Goal: Book appointment/travel/reservation

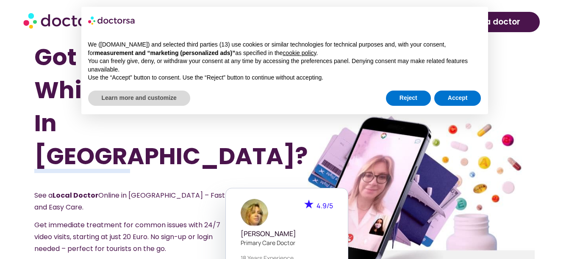
scroll to position [675, 0]
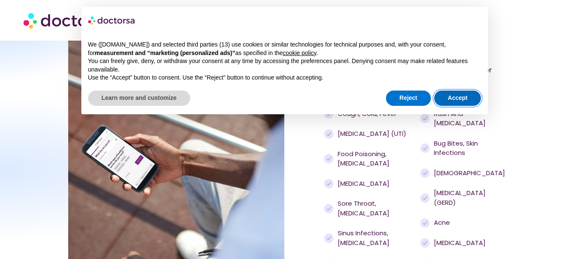
click at [470, 100] on button "Accept" at bounding box center [457, 98] width 47 height 15
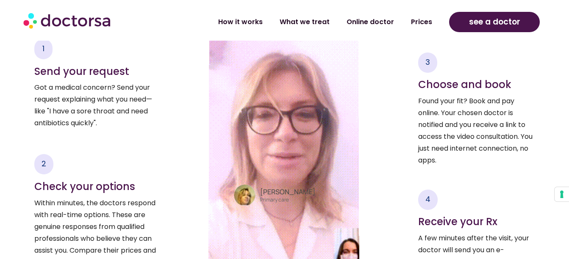
scroll to position [1225, 0]
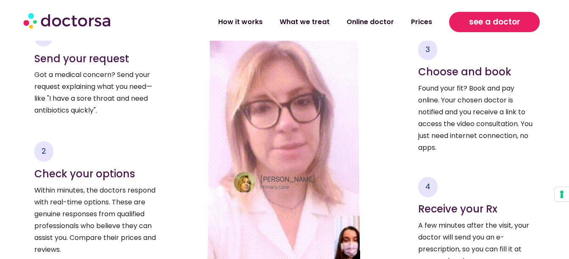
click at [482, 26] on span "see a doctor" at bounding box center [494, 22] width 51 height 14
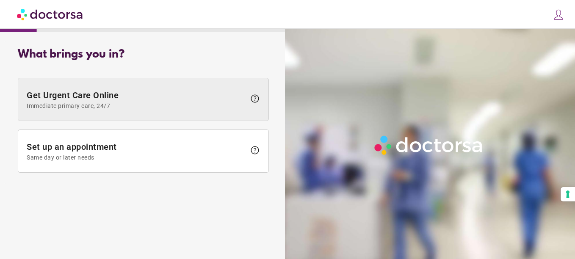
click at [257, 98] on span "help" at bounding box center [255, 99] width 10 height 10
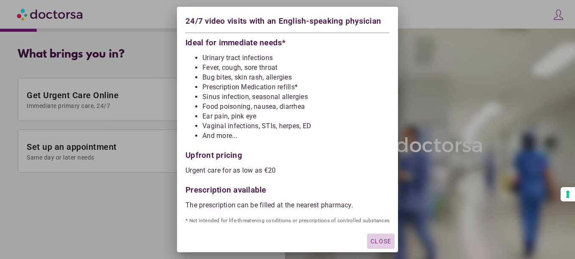
click at [381, 244] on span "Close" at bounding box center [381, 241] width 21 height 7
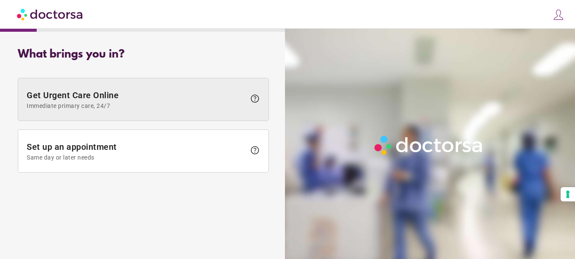
click at [117, 103] on span "Immediate primary care, 24/7" at bounding box center [136, 106] width 219 height 7
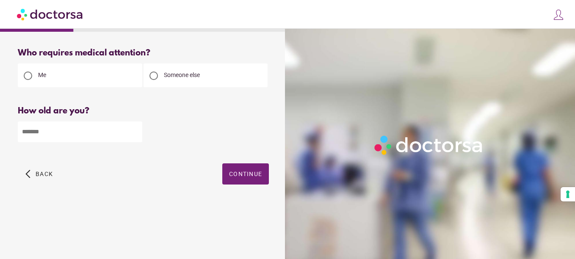
click at [50, 142] on input "number" at bounding box center [80, 132] width 125 height 21
type input "**"
click at [250, 175] on span "Continue" at bounding box center [245, 174] width 33 height 7
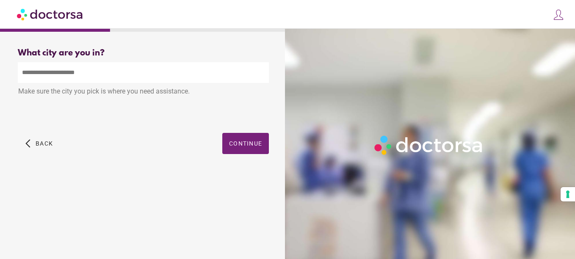
click at [111, 73] on input "text" at bounding box center [143, 72] width 251 height 21
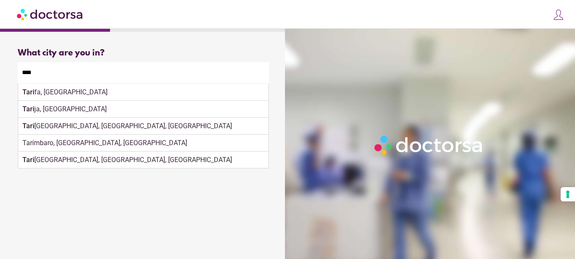
click at [199, 92] on div "Tari fa, Spain" at bounding box center [143, 92] width 250 height 17
type input "**********"
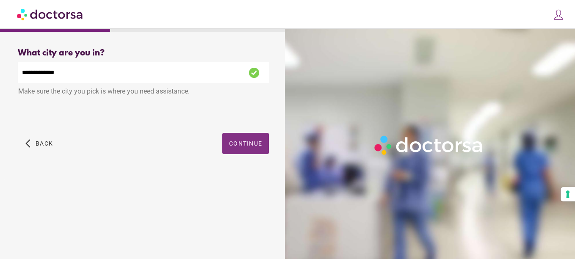
click at [247, 133] on span "button" at bounding box center [245, 143] width 47 height 21
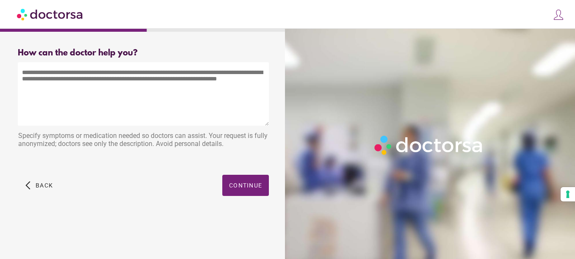
click at [121, 89] on textarea at bounding box center [143, 94] width 251 height 64
click at [137, 95] on textarea at bounding box center [143, 94] width 251 height 64
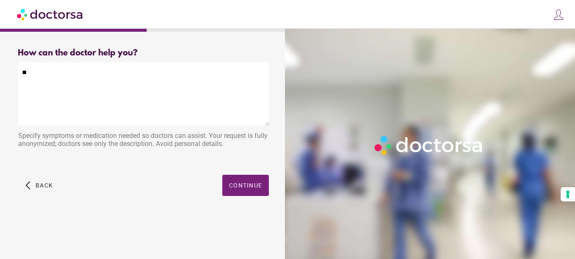
type textarea "*"
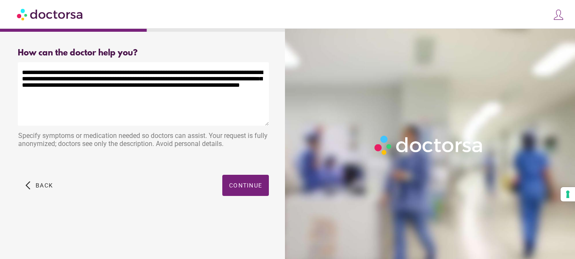
type textarea "**********"
click at [244, 189] on span "Continue" at bounding box center [245, 185] width 33 height 7
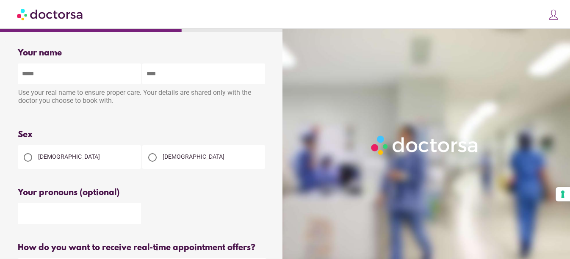
click at [86, 78] on input "text" at bounding box center [79, 74] width 123 height 21
click at [79, 74] on input "text" at bounding box center [79, 74] width 123 height 21
type input "****"
type input "********"
click at [52, 160] on span "Female" at bounding box center [69, 156] width 62 height 7
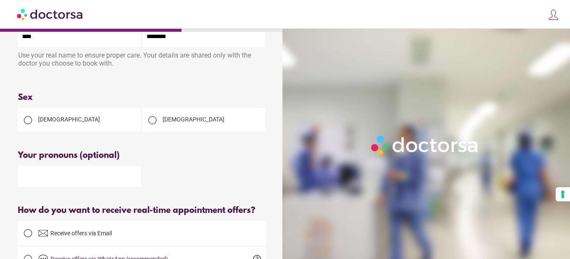
scroll to position [85, 0]
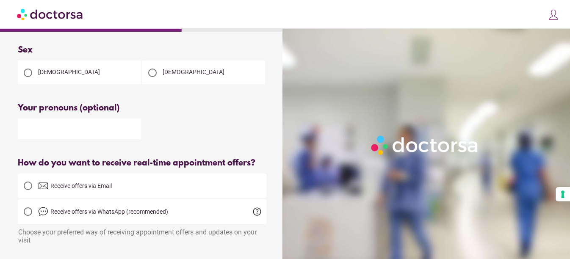
click at [86, 136] on input "text" at bounding box center [79, 129] width 123 height 21
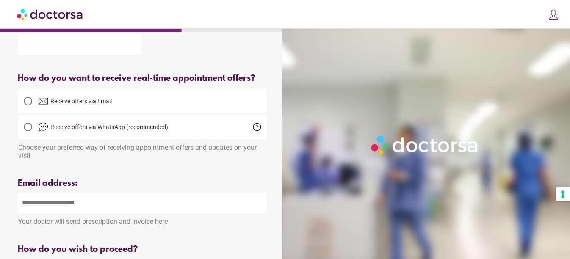
click at [113, 108] on label "Receive offers via Email" at bounding box center [142, 101] width 249 height 20
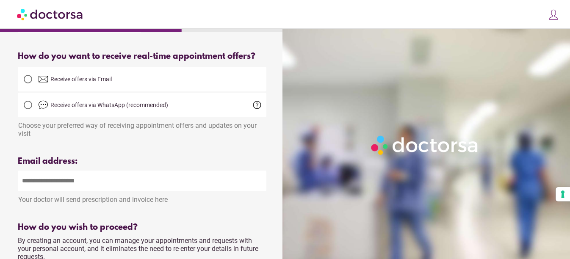
scroll to position [212, 0]
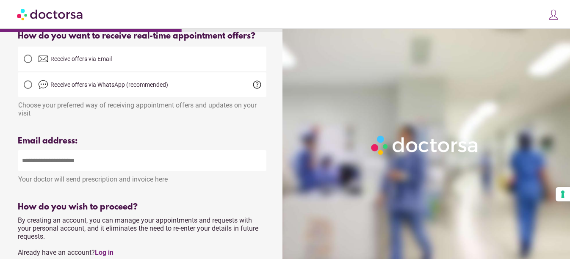
click at [110, 167] on input "email" at bounding box center [142, 160] width 249 height 21
type input "**********"
click at [218, 133] on div "Your name Patient's name **** ******** Use your real name to ensure proper care…" at bounding box center [142, 119] width 276 height 578
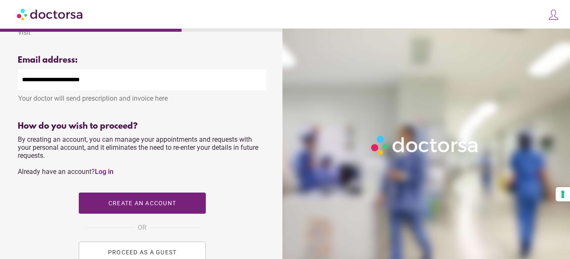
scroll to position [381, 0]
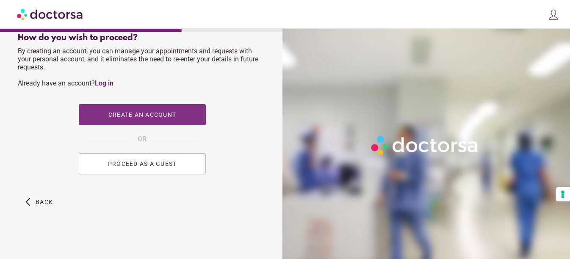
click at [172, 110] on span "button" at bounding box center [142, 114] width 127 height 21
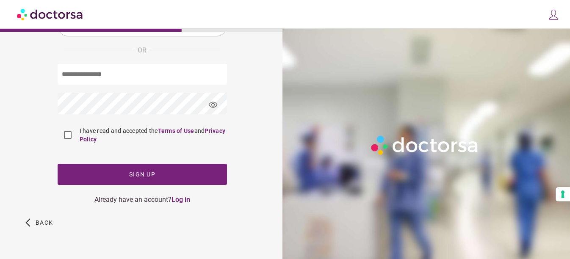
type input "**********"
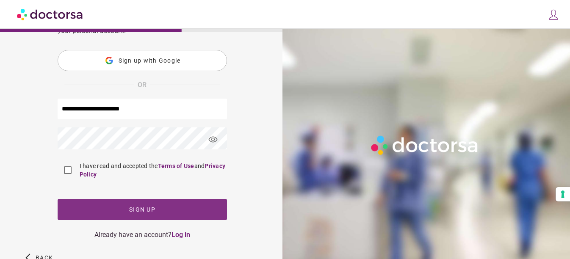
scroll to position [119, 0]
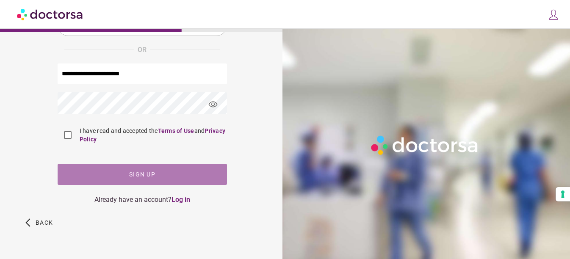
click at [106, 178] on span "button" at bounding box center [142, 174] width 169 height 21
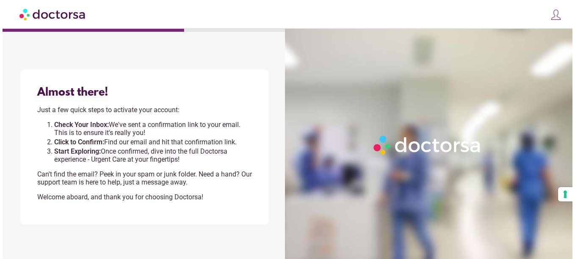
scroll to position [0, 0]
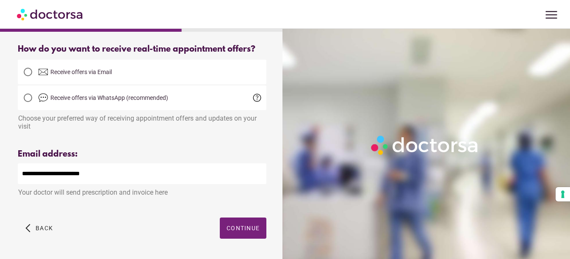
scroll to position [229, 0]
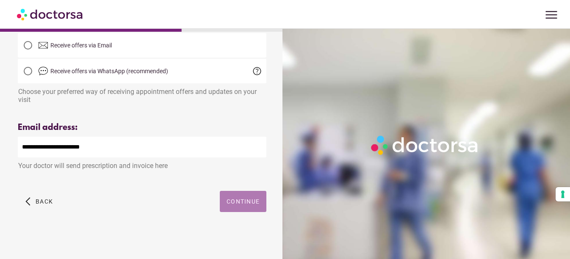
click at [250, 198] on span "Continue" at bounding box center [243, 201] width 33 height 7
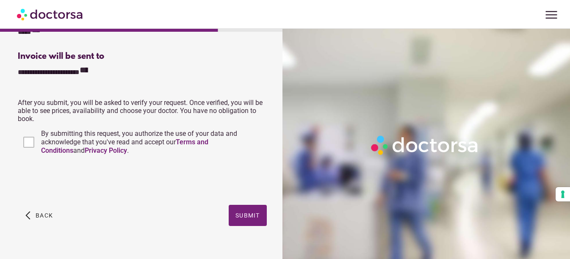
scroll to position [263, 0]
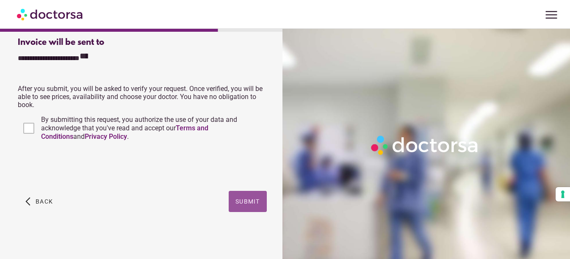
click at [250, 206] on span "button" at bounding box center [248, 201] width 38 height 21
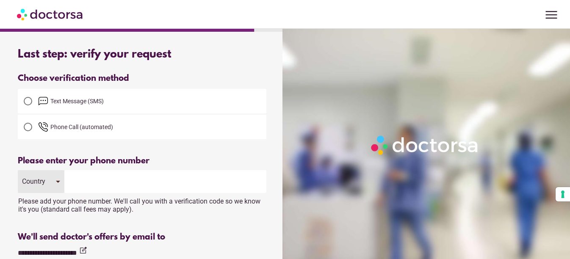
click at [101, 103] on span "Text Message (SMS)" at bounding box center [76, 101] width 53 height 7
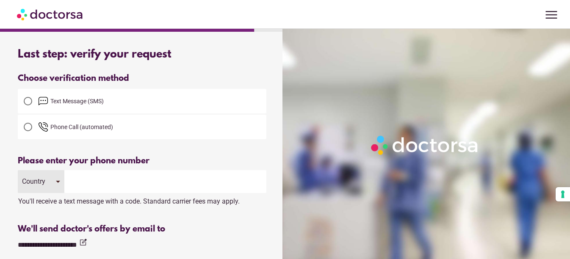
click at [105, 180] on input "tel" at bounding box center [165, 181] width 202 height 23
click at [49, 181] on div "Country" at bounding box center [41, 181] width 47 height 23
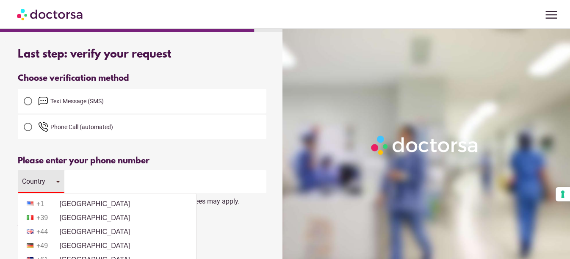
click at [88, 232] on li "+44 United Kingdom" at bounding box center [107, 232] width 170 height 13
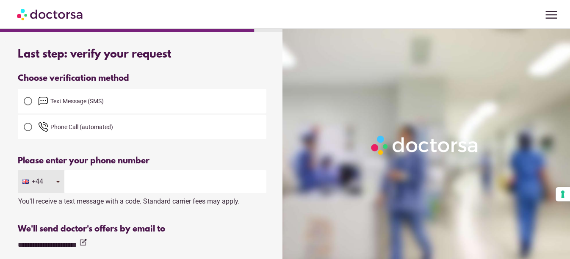
click at [110, 183] on input "tel" at bounding box center [165, 181] width 202 height 23
type input "**********"
click at [239, 156] on div at bounding box center [142, 147] width 249 height 17
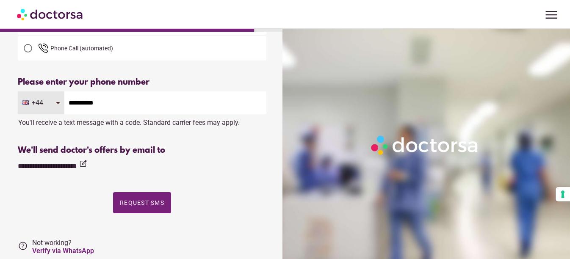
scroll to position [85, 0]
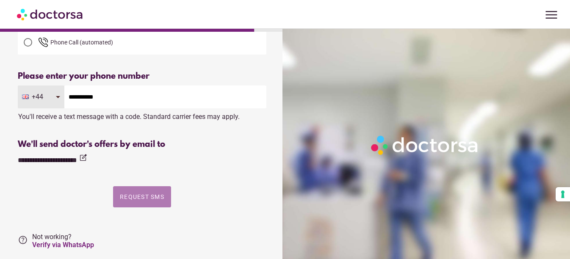
click at [137, 197] on span "Request SMS" at bounding box center [142, 197] width 44 height 7
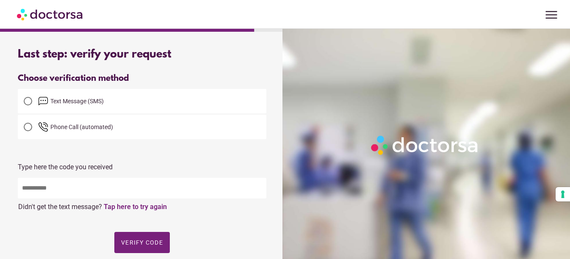
click at [83, 188] on input "text" at bounding box center [142, 188] width 249 height 21
type input "*****"
click at [168, 247] on span "button" at bounding box center [142, 242] width 56 height 21
click at [157, 244] on form "What brings you in? Get Urgent Care Online Immediate primary care, 24/7 help Se…" at bounding box center [142, 192] width 276 height 300
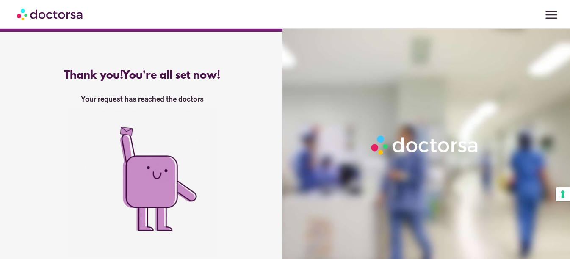
scroll to position [44, 0]
